Goal: Find specific page/section: Find specific page/section

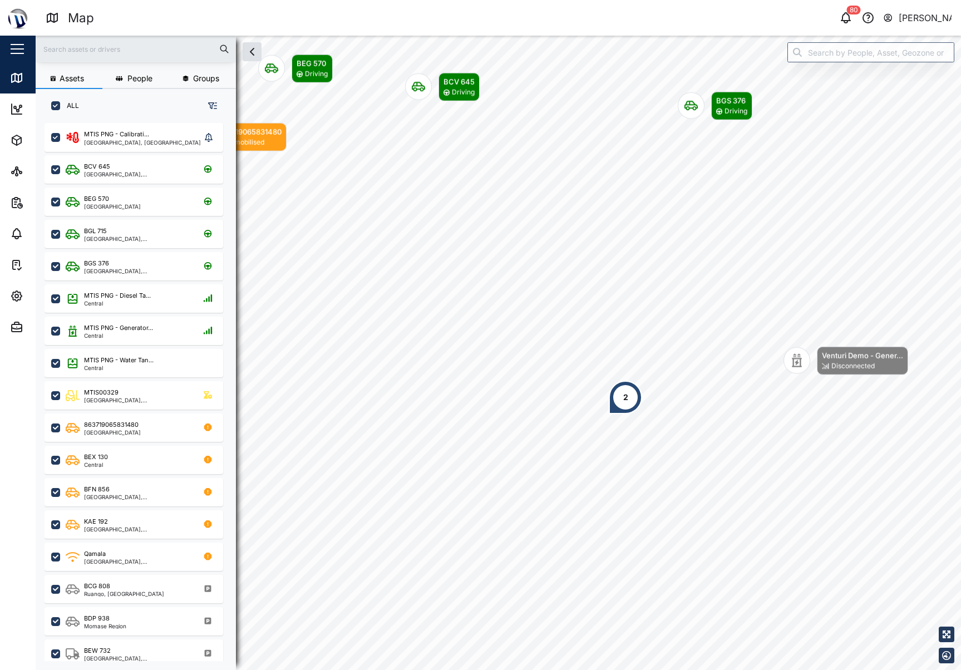
scroll to position [533, 174]
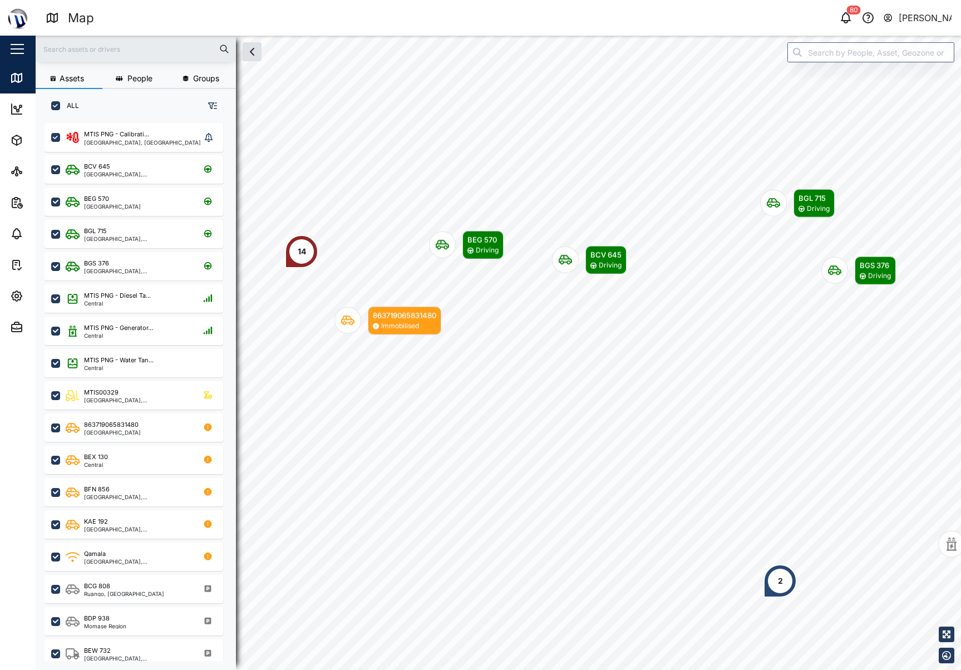
click at [309, 250] on div "14" at bounding box center [301, 251] width 33 height 33
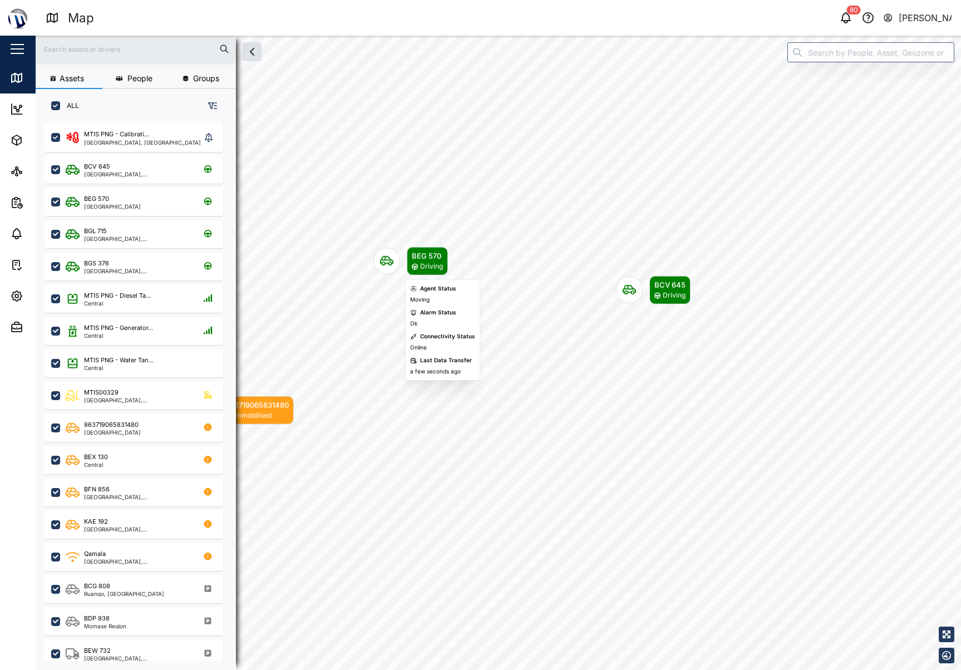
click at [400, 255] on div "BEG 570 Driving" at bounding box center [410, 261] width 75 height 28
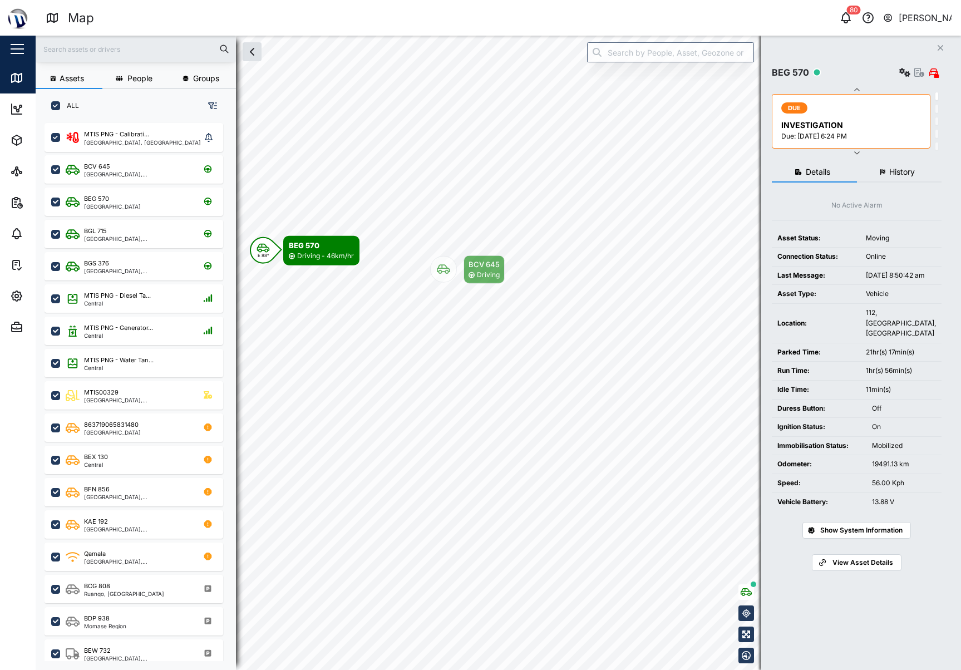
click at [440, 269] on icon "Map marker" at bounding box center [443, 269] width 13 height 13
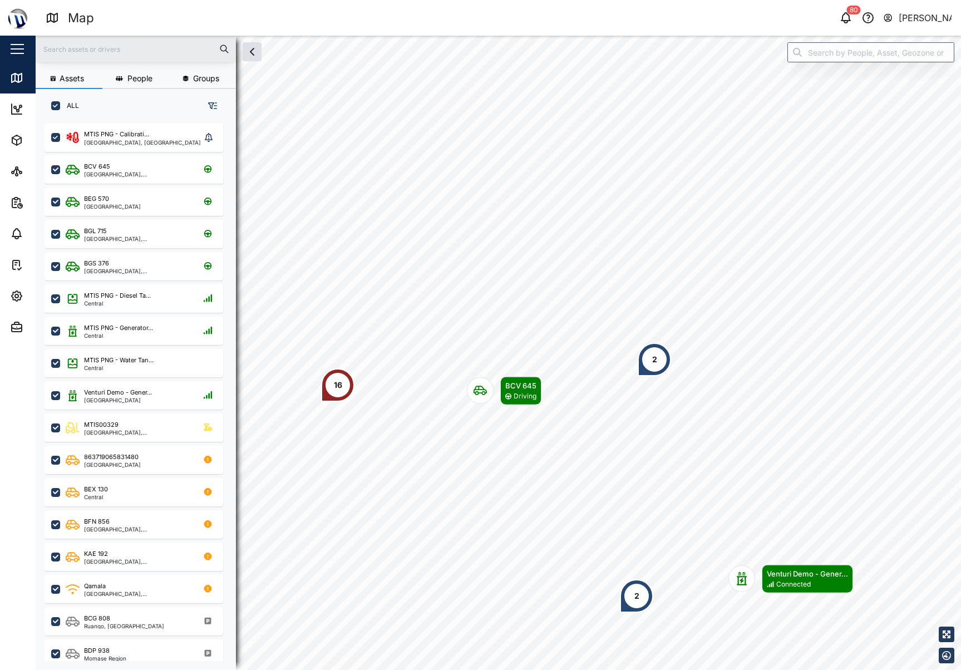
click at [664, 360] on div "2" at bounding box center [653, 359] width 33 height 33
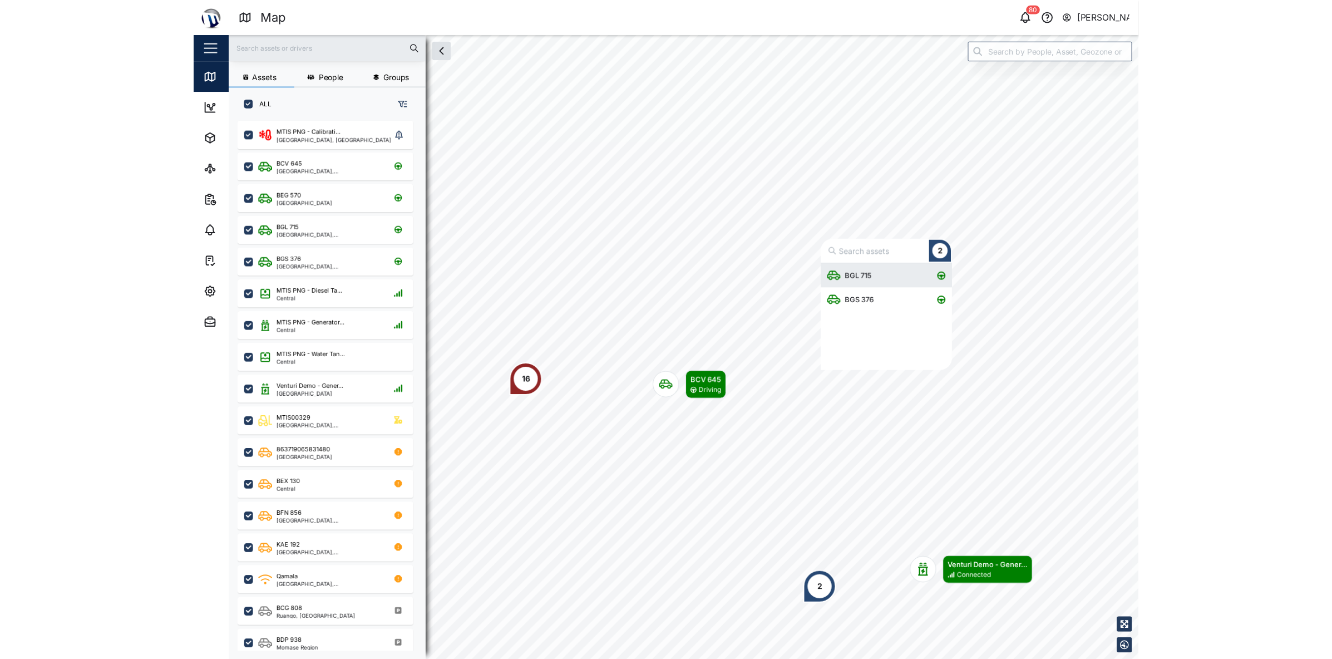
scroll to position [100, 125]
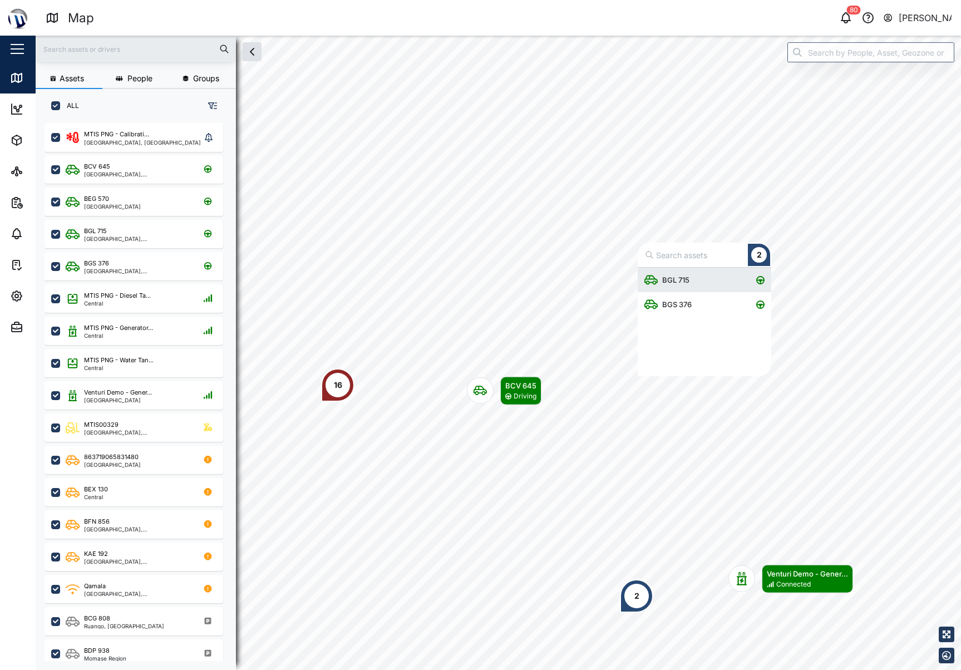
click at [693, 269] on div "BGL 715" at bounding box center [669, 280] width 50 height 24
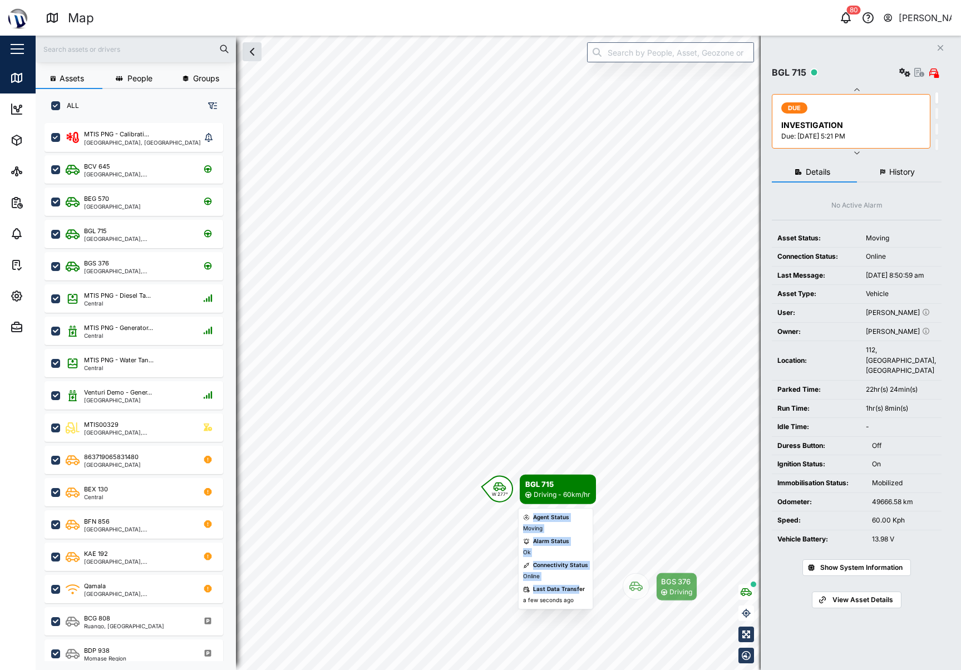
click at [614, 354] on body "Map 80 [PERSON_NAME] Close Map Dashboard Assets ATS Camera Generator Personnel …" at bounding box center [480, 335] width 961 height 670
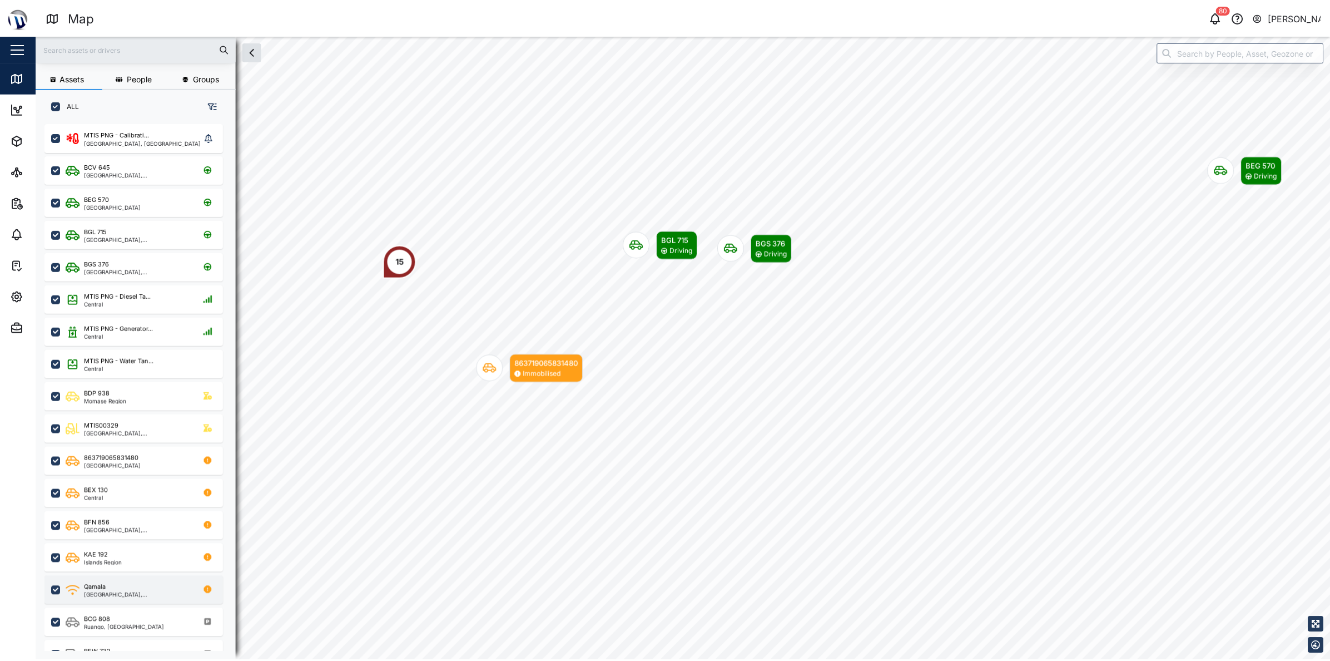
scroll to position [525, 174]
